Goal: Navigation & Orientation: Find specific page/section

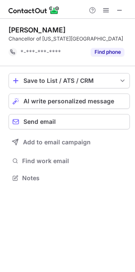
scroll to position [4, 4]
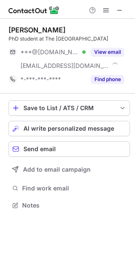
scroll to position [199, 135]
